Goal: Task Accomplishment & Management: Manage account settings

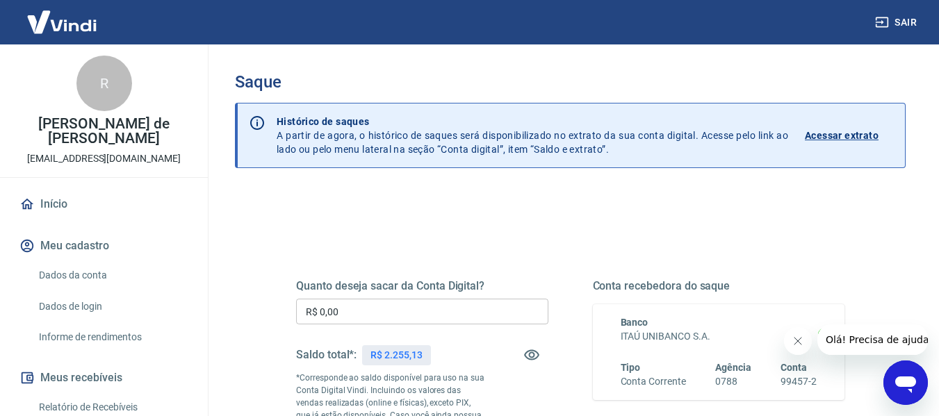
click at [368, 311] on input "R$ 0,00" at bounding box center [422, 312] width 252 height 26
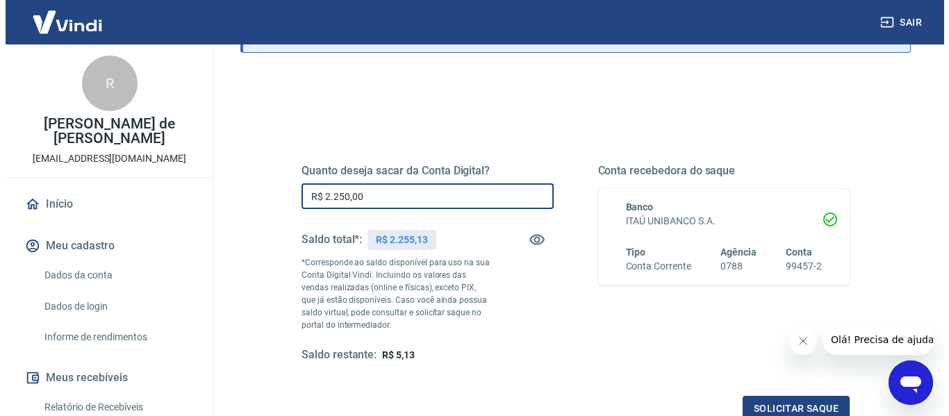
scroll to position [139, 0]
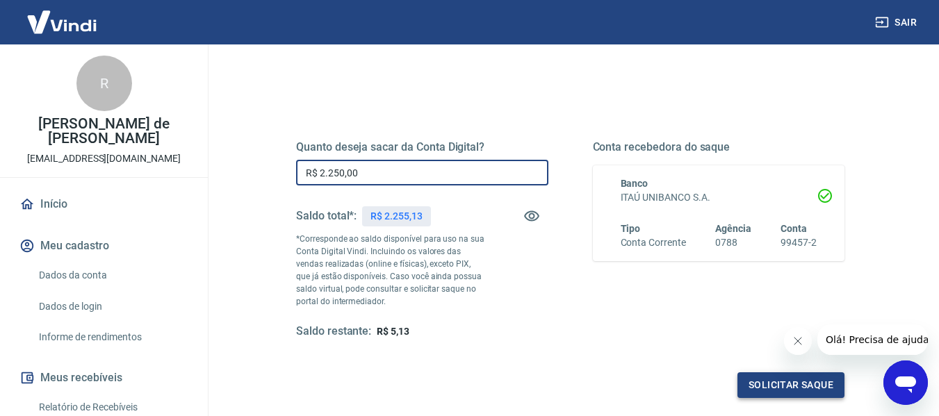
type input "R$ 2.250,00"
click at [791, 385] on button "Solicitar saque" at bounding box center [790, 385] width 107 height 26
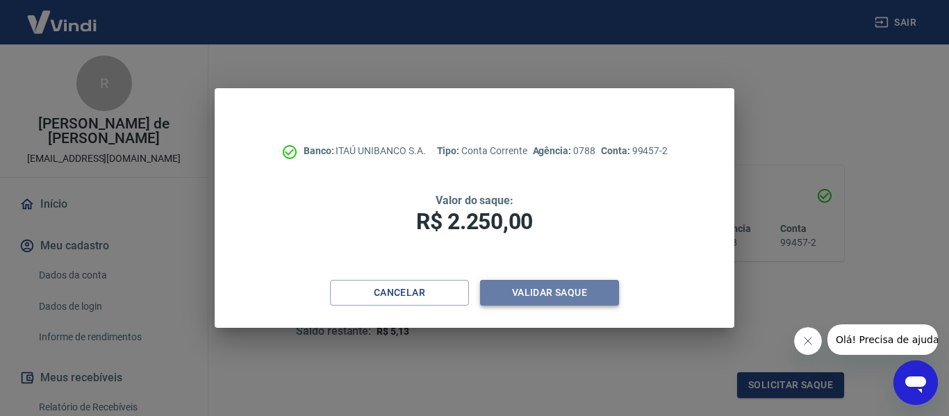
click at [560, 286] on button "Validar saque" at bounding box center [549, 293] width 139 height 26
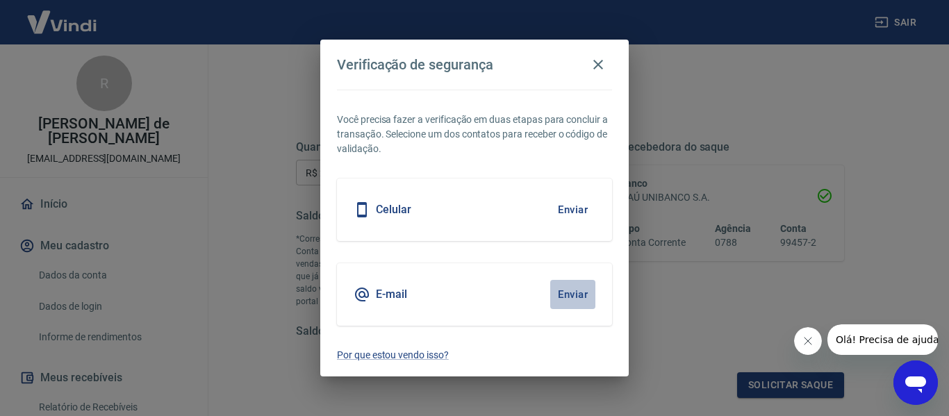
click at [577, 293] on button "Enviar" at bounding box center [572, 294] width 45 height 29
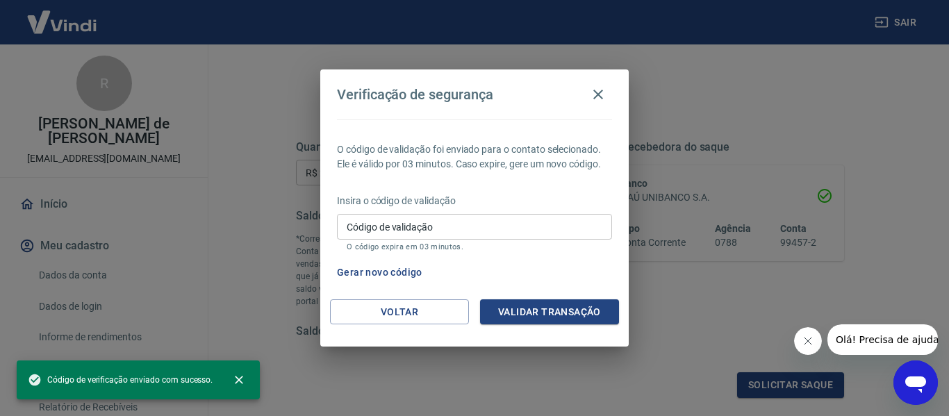
click at [357, 222] on input "Código de validação" at bounding box center [474, 227] width 275 height 26
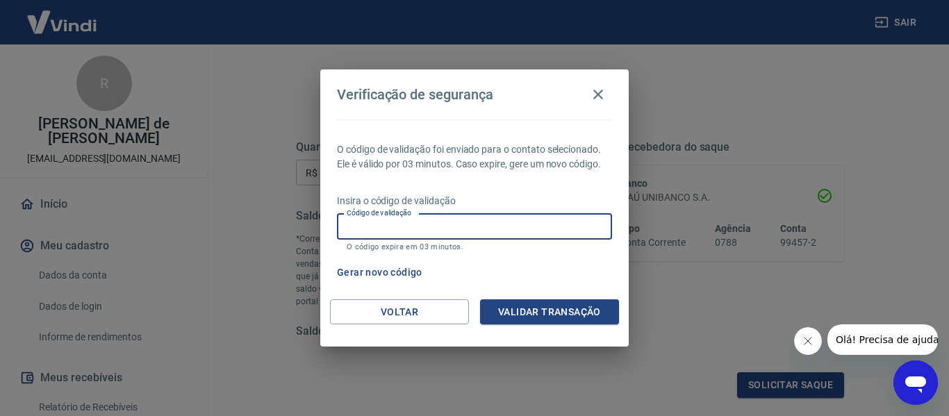
paste input "668425"
type input "668425"
click at [534, 315] on button "Validar transação" at bounding box center [549, 312] width 139 height 26
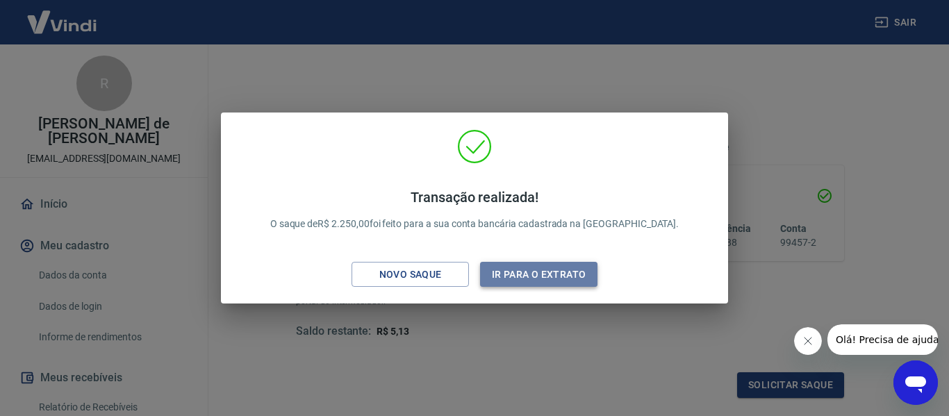
click at [541, 274] on button "Ir para o extrato" at bounding box center [538, 275] width 117 height 26
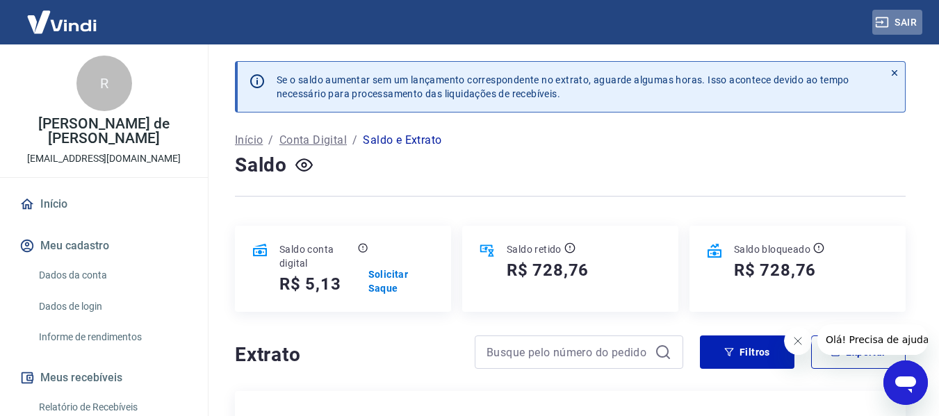
click at [907, 20] on button "Sair" at bounding box center [897, 23] width 50 height 26
